Goal: Task Accomplishment & Management: Manage account settings

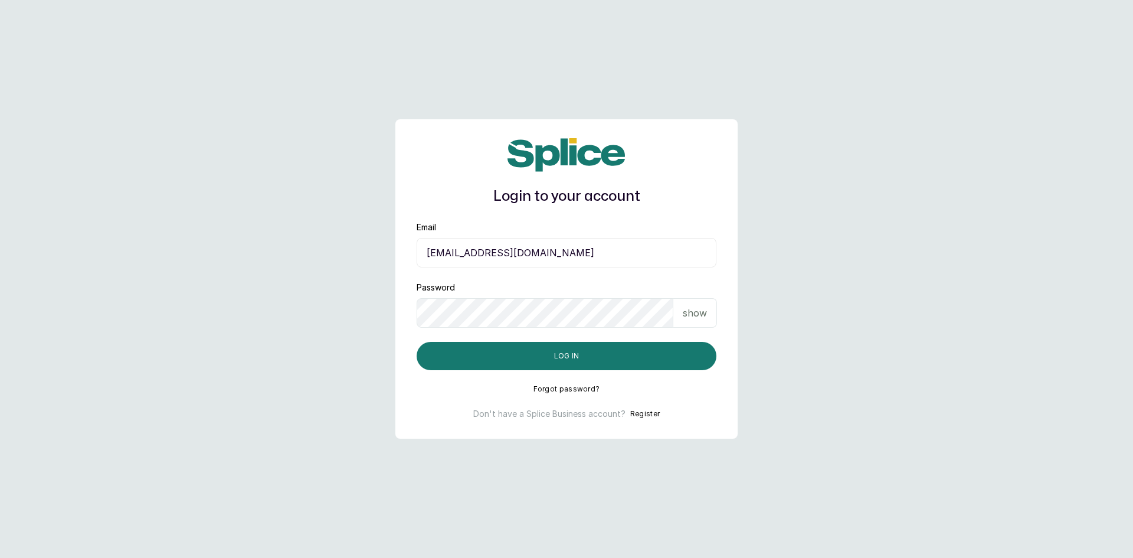
click at [695, 316] on p "show" at bounding box center [695, 313] width 24 height 14
click at [581, 359] on button "Log in" at bounding box center [567, 356] width 300 height 28
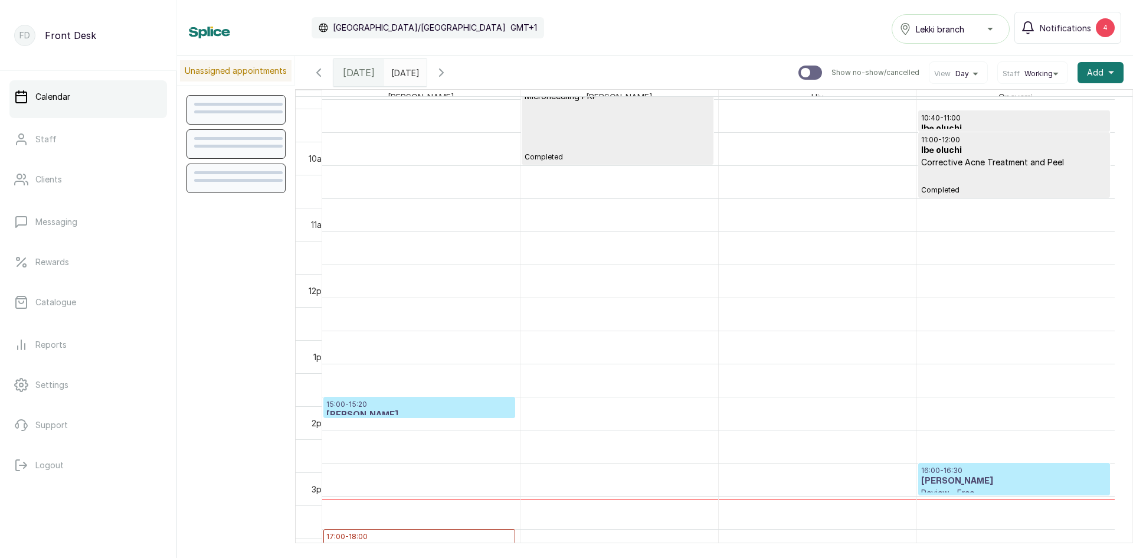
scroll to position [692, 0]
click at [436, 409] on p "15:00 - 15:20" at bounding box center [419, 403] width 186 height 9
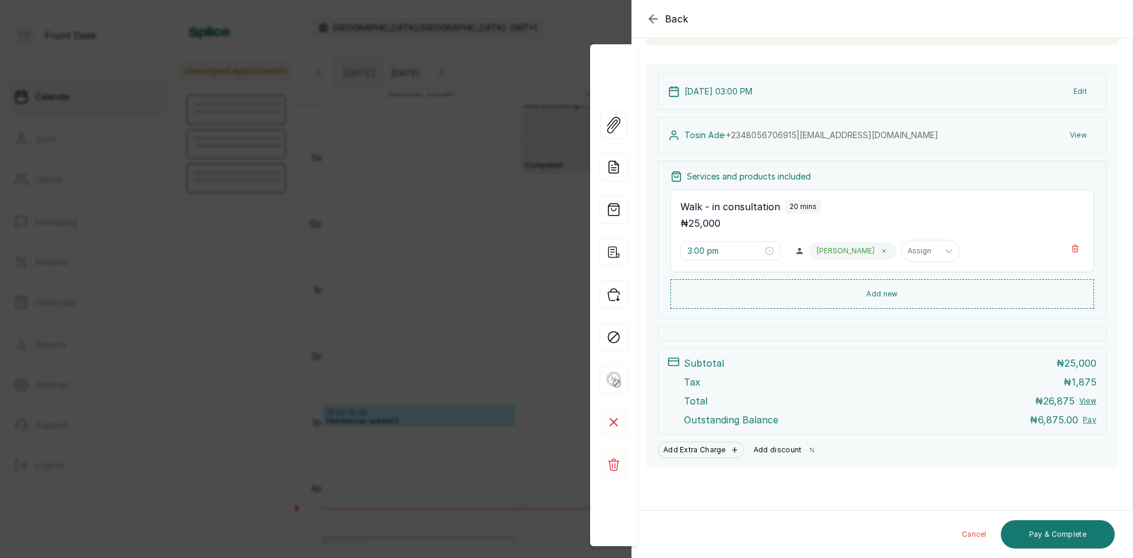
scroll to position [102, 0]
click at [775, 443] on button "Add discount" at bounding box center [786, 450] width 74 height 17
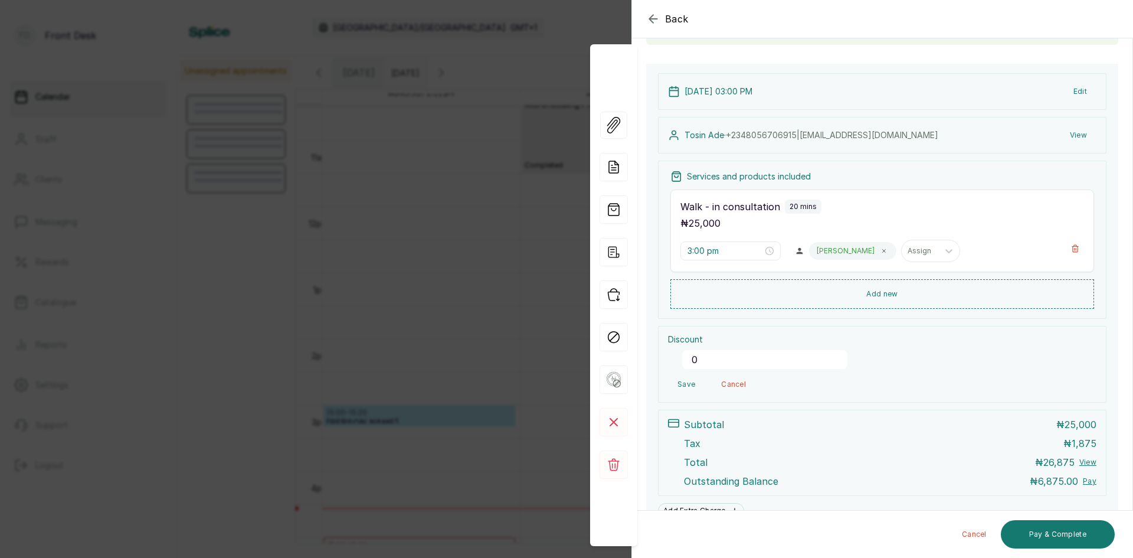
click at [750, 358] on input "0" at bounding box center [764, 359] width 165 height 19
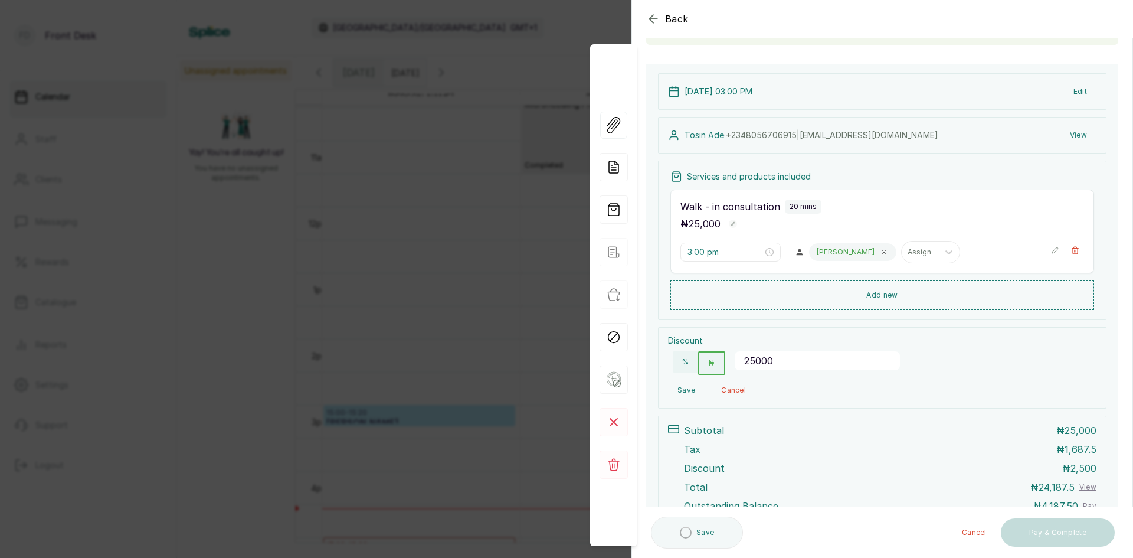
type input "25000"
click at [689, 393] on button "Save" at bounding box center [686, 390] width 37 height 21
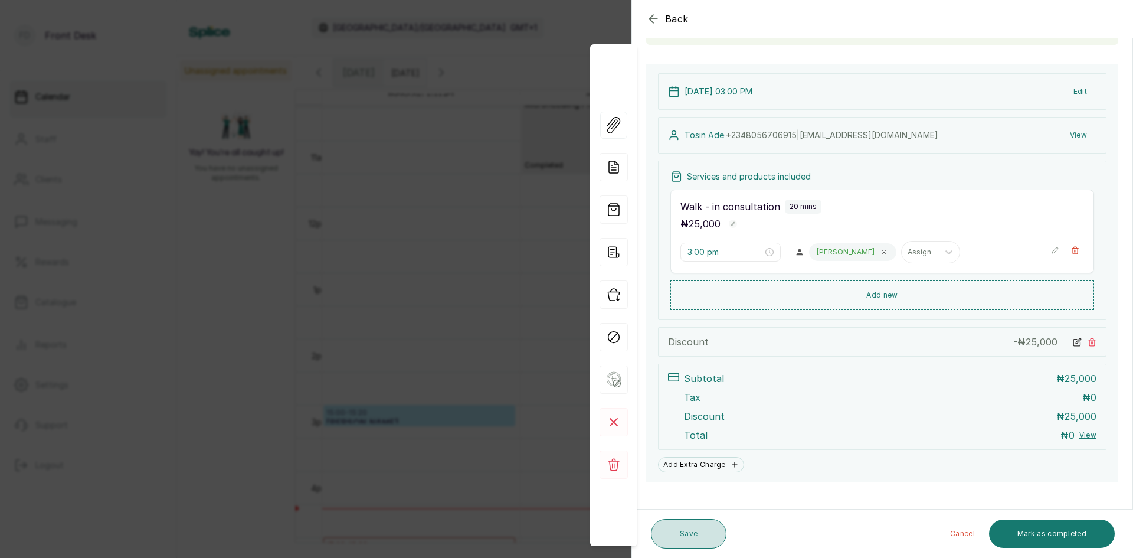
click at [692, 541] on button "Save" at bounding box center [689, 534] width 76 height 30
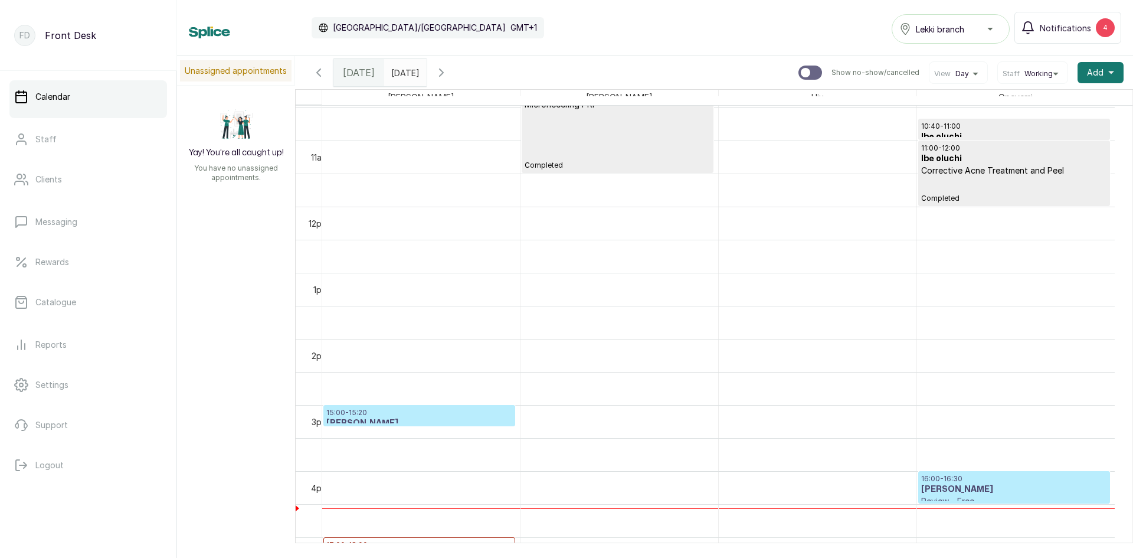
click at [424, 419] on h3 "[PERSON_NAME]" at bounding box center [419, 423] width 186 height 12
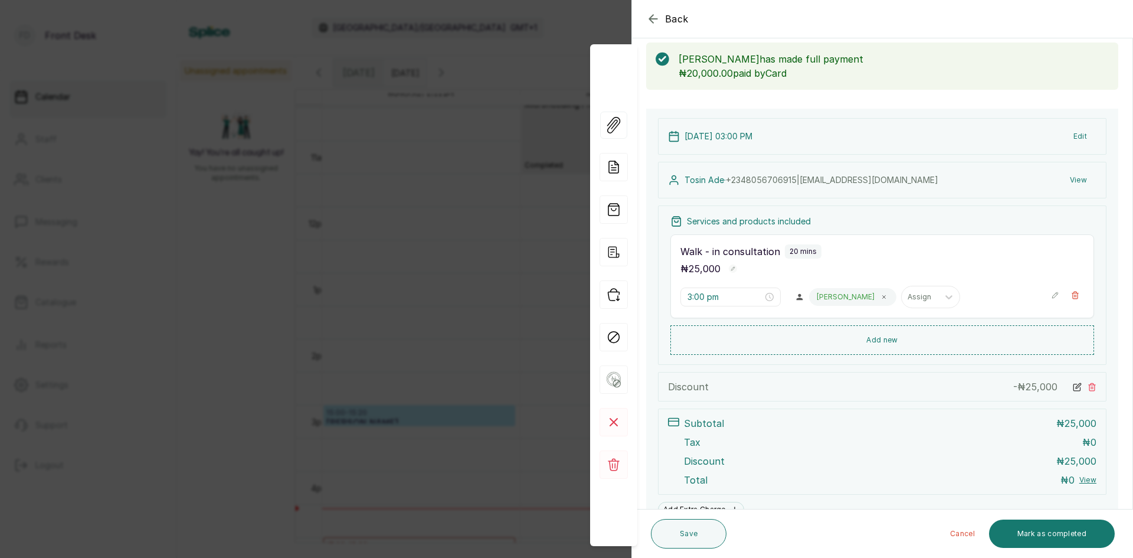
scroll to position [116, 0]
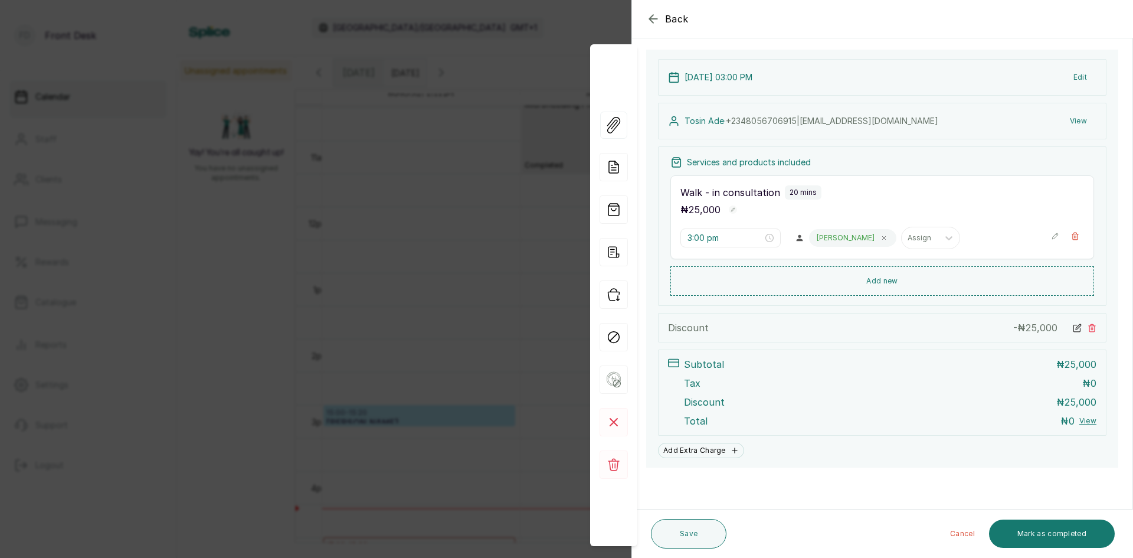
click at [436, 349] on div "Back Appointment Details Edit appointment 🚶 Walk-in (booked by Front Desk) Make…" at bounding box center [566, 279] width 1133 height 558
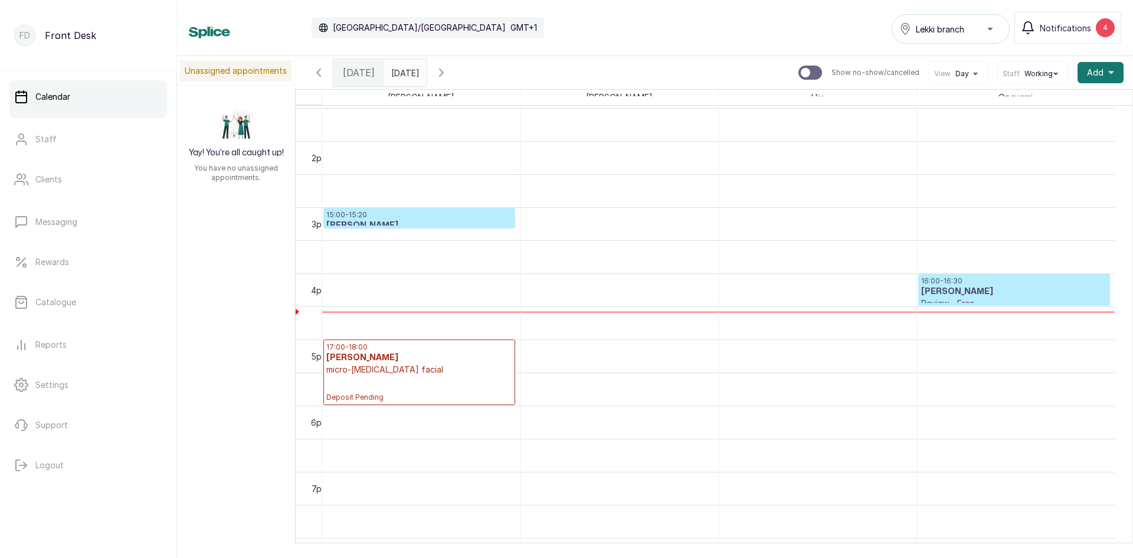
scroll to position [929, 0]
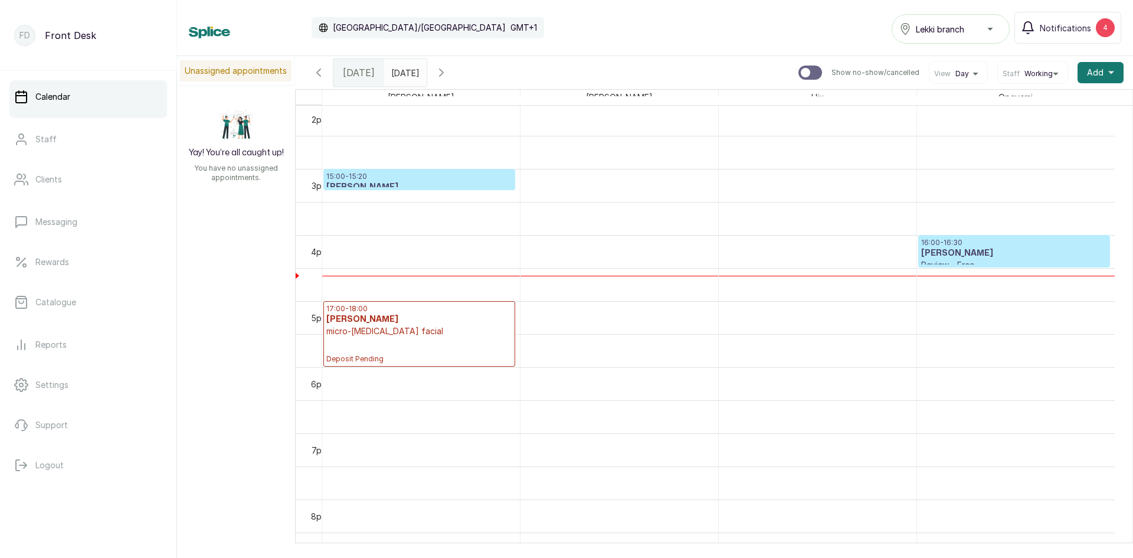
click at [384, 180] on p "15:00 - 15:20" at bounding box center [419, 176] width 186 height 9
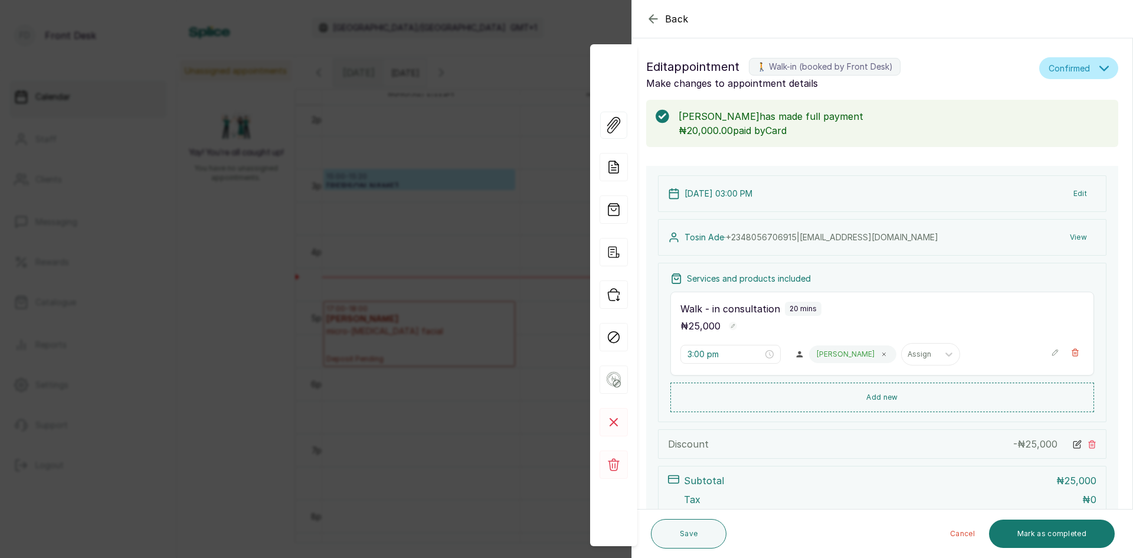
click at [214, 240] on div "Back Appointment Details Edit appointment 🚶 Walk-in (booked by Front Desk) Make…" at bounding box center [566, 279] width 1133 height 558
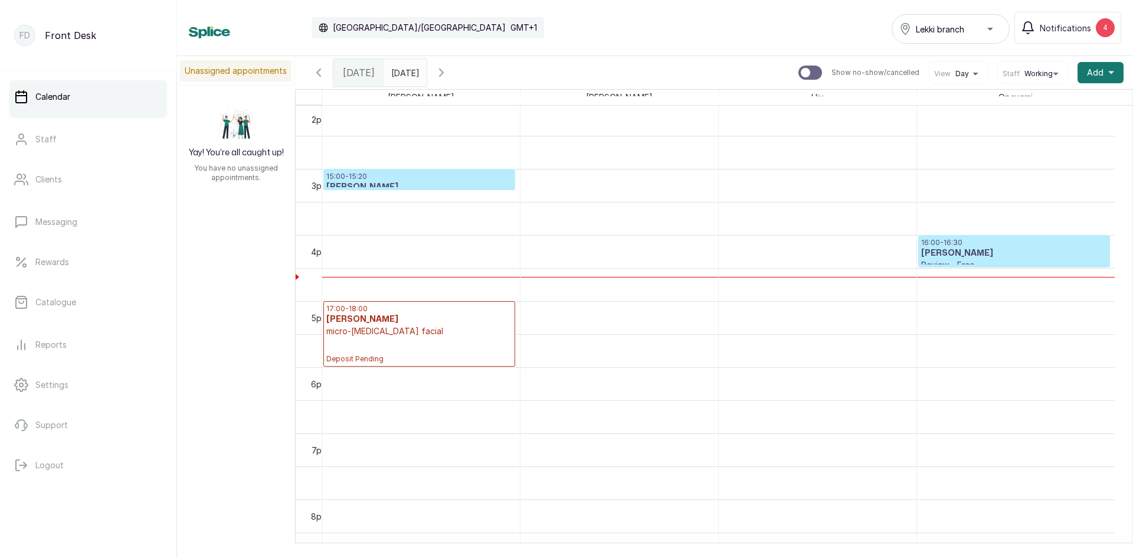
type input "dd/MM/yyyy"
click at [398, 70] on input "dd/MM/yyyy" at bounding box center [394, 70] width 19 height 20
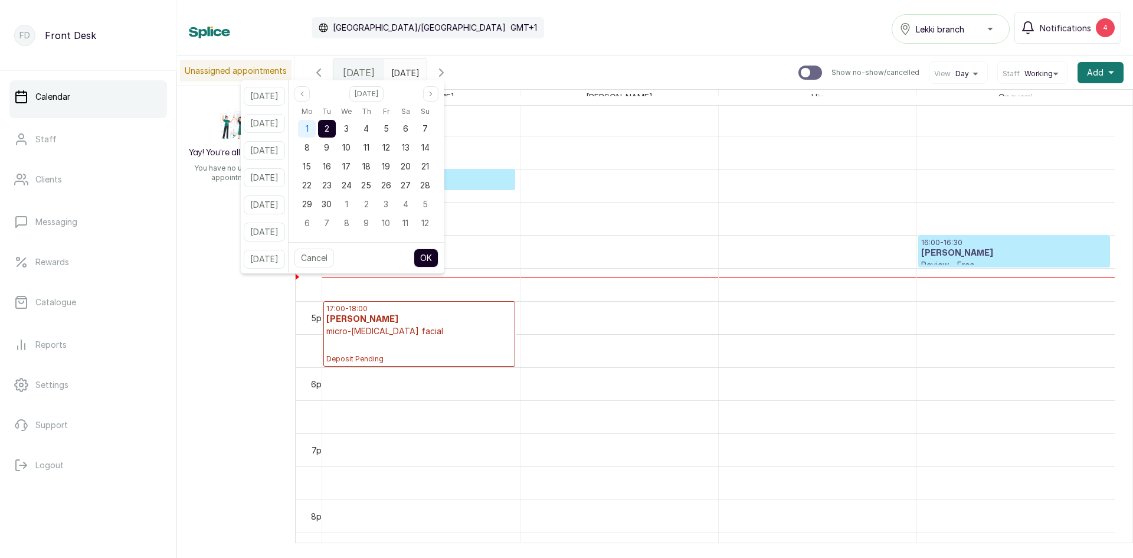
click at [316, 123] on div "1" at bounding box center [307, 129] width 18 height 18
click at [438, 259] on button "OK" at bounding box center [426, 258] width 25 height 19
type input "[DATE]"
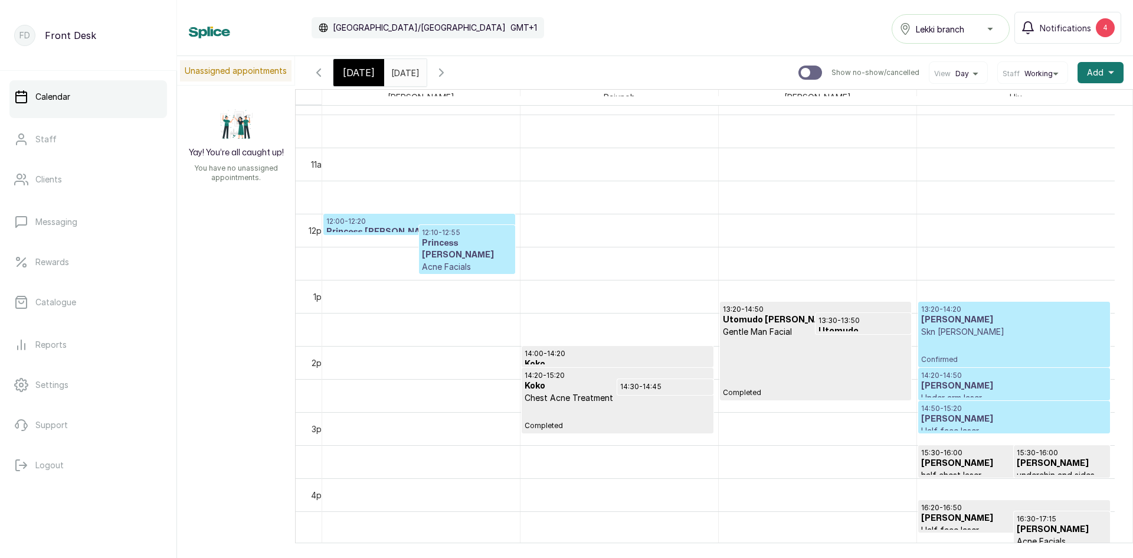
scroll to position [692, 0]
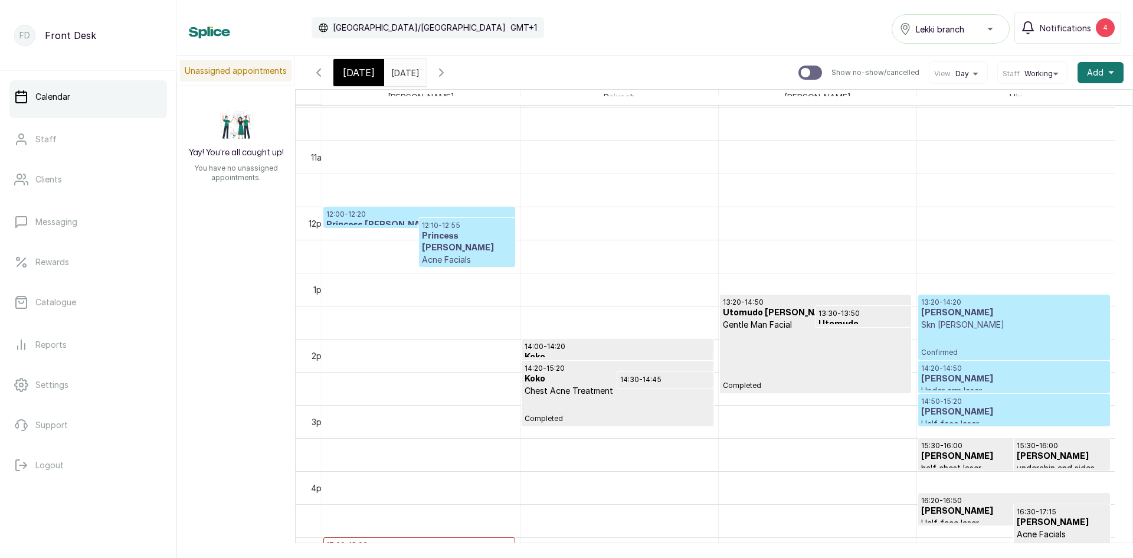
click at [1032, 375] on h3 "[PERSON_NAME]" at bounding box center [1015, 379] width 186 height 12
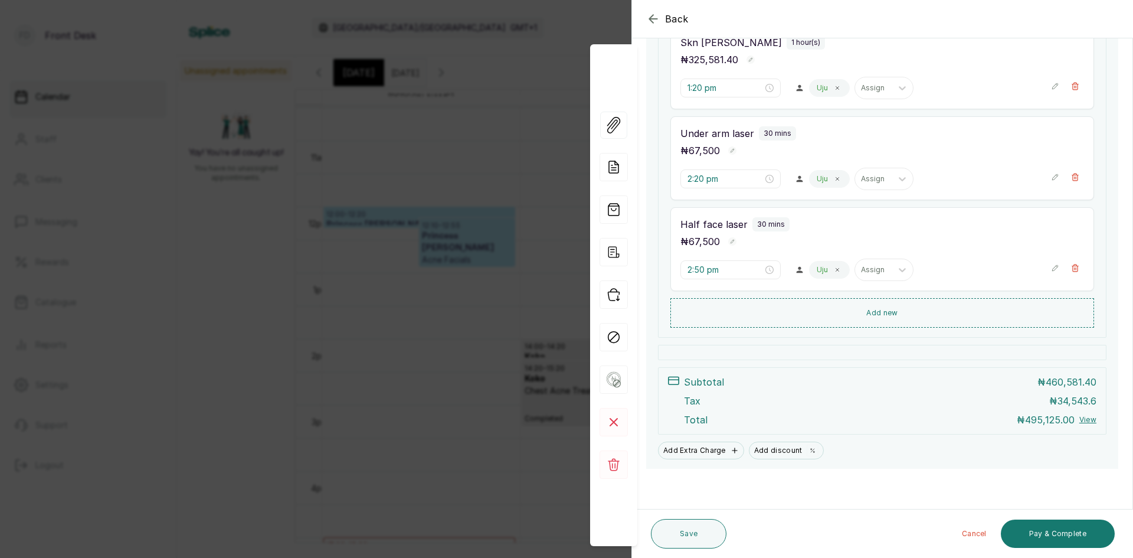
scroll to position [220, 0]
click at [365, 352] on div "Back Appointment Details Edit appointment 🚶 Walk-in (booked by Front Desk) Make…" at bounding box center [566, 279] width 1133 height 558
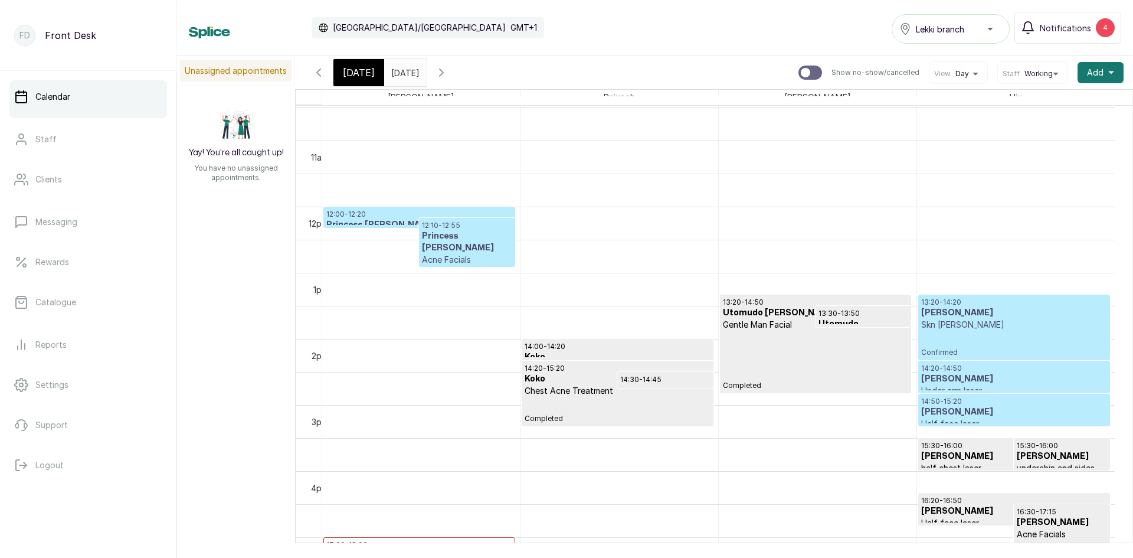
click at [1027, 384] on h3 "[PERSON_NAME]" at bounding box center [1015, 379] width 186 height 12
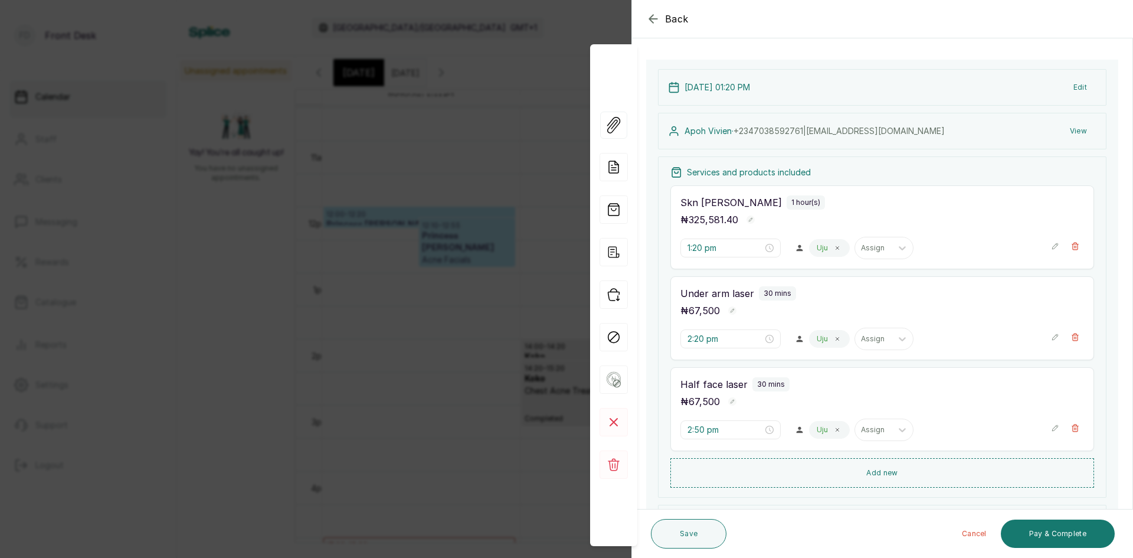
scroll to position [118, 0]
